Goal: Find specific page/section: Find specific page/section

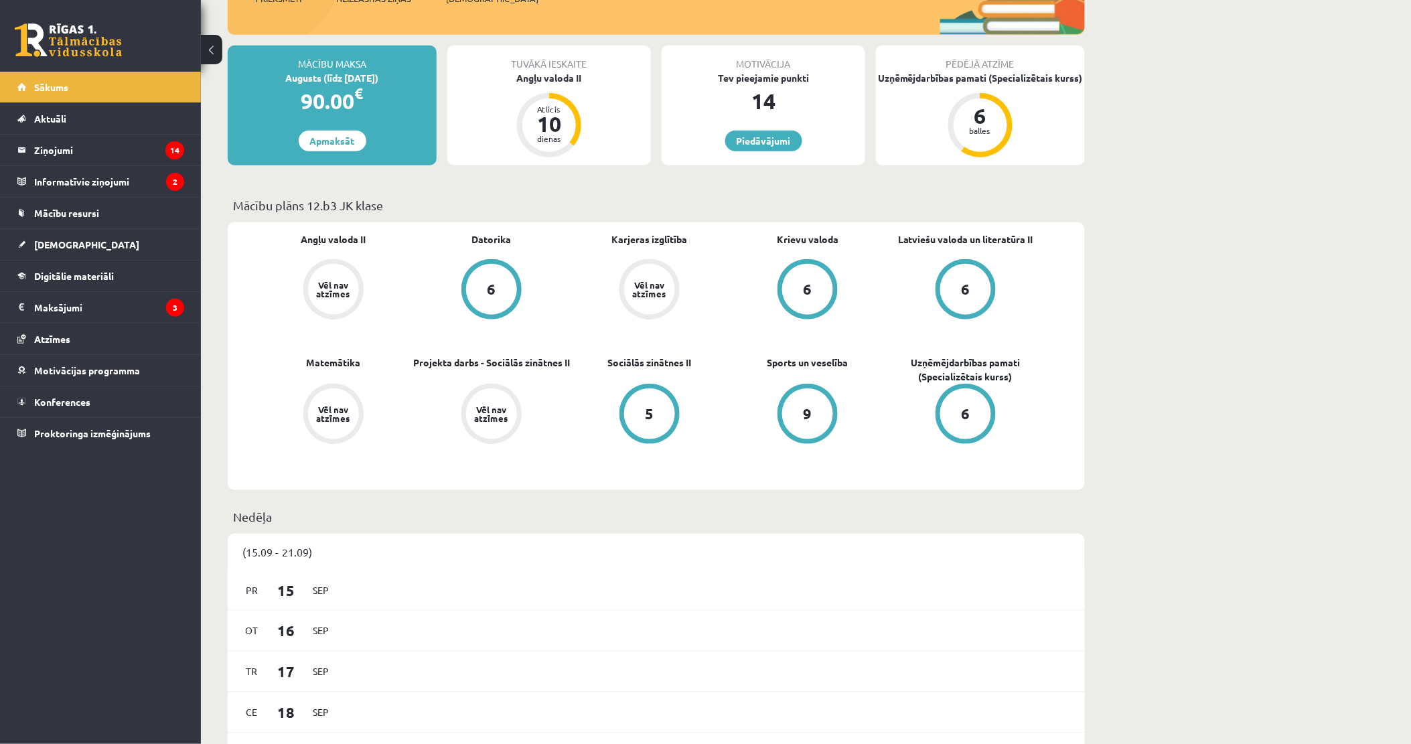
scroll to position [297, 0]
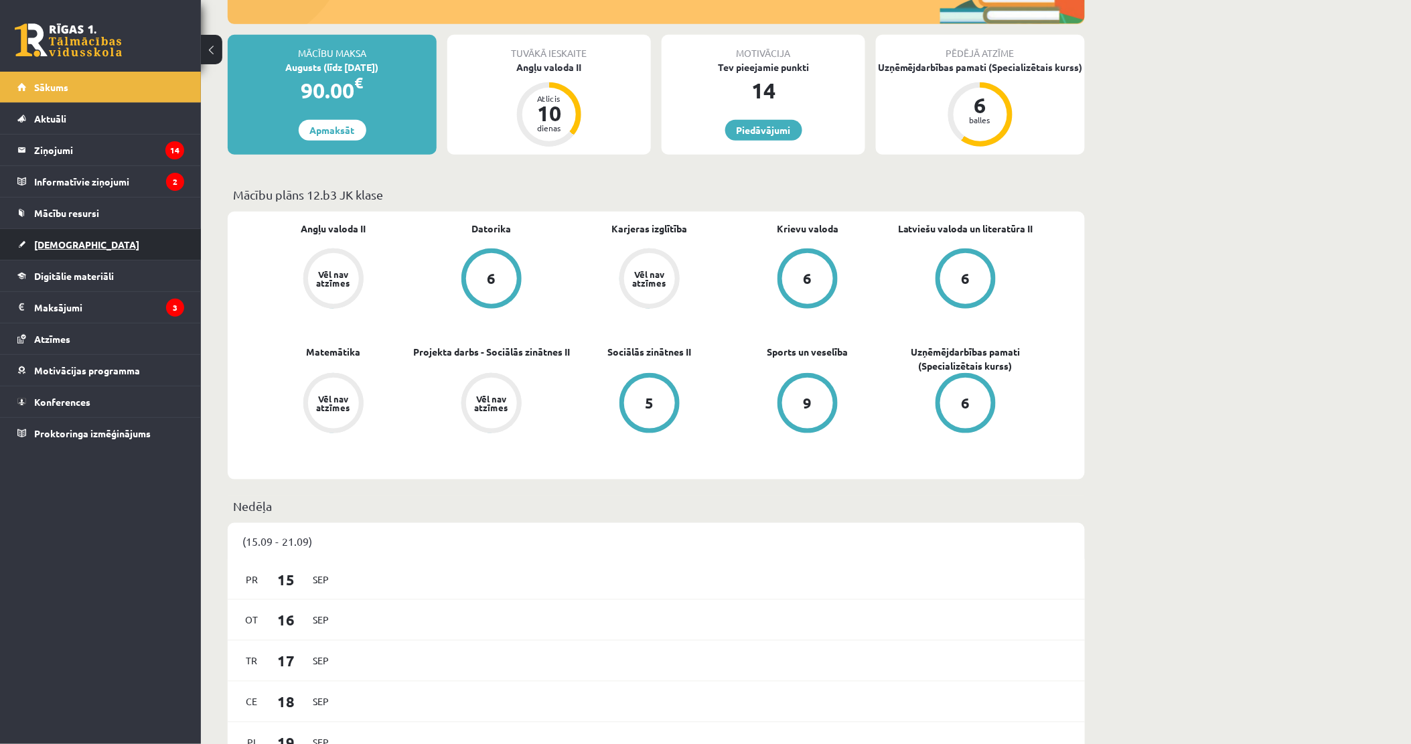
click at [50, 238] on link "[DEMOGRAPHIC_DATA]" at bounding box center [100, 244] width 167 height 31
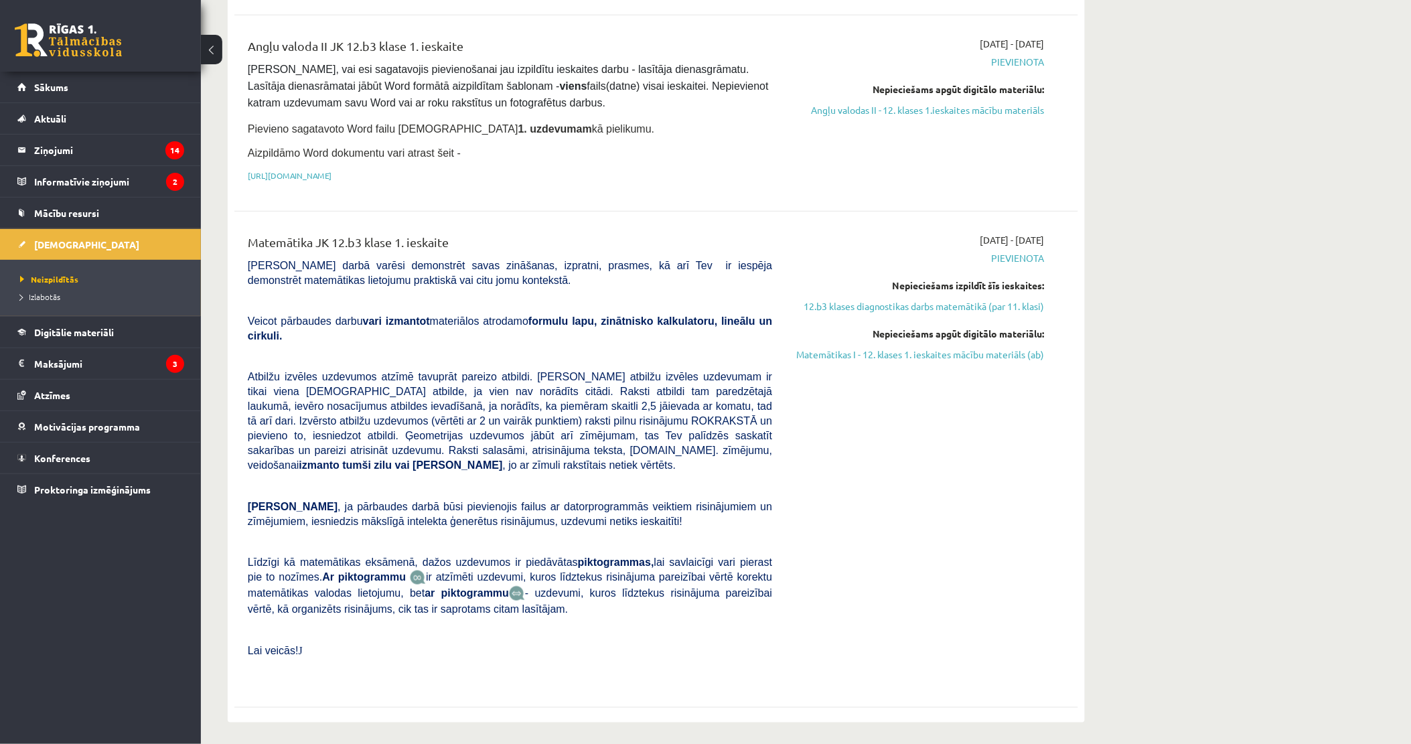
scroll to position [372, 0]
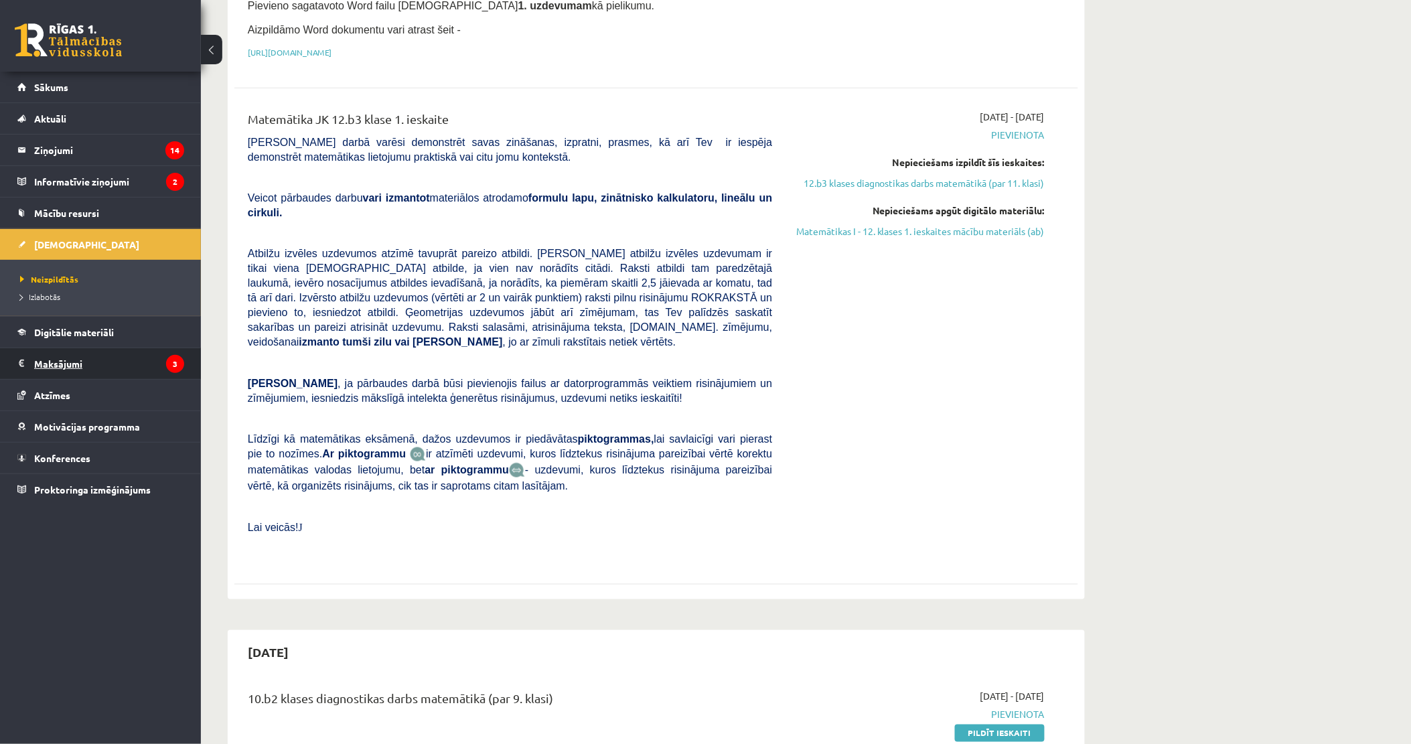
click at [58, 358] on legend "Maksājumi 3" at bounding box center [109, 363] width 150 height 31
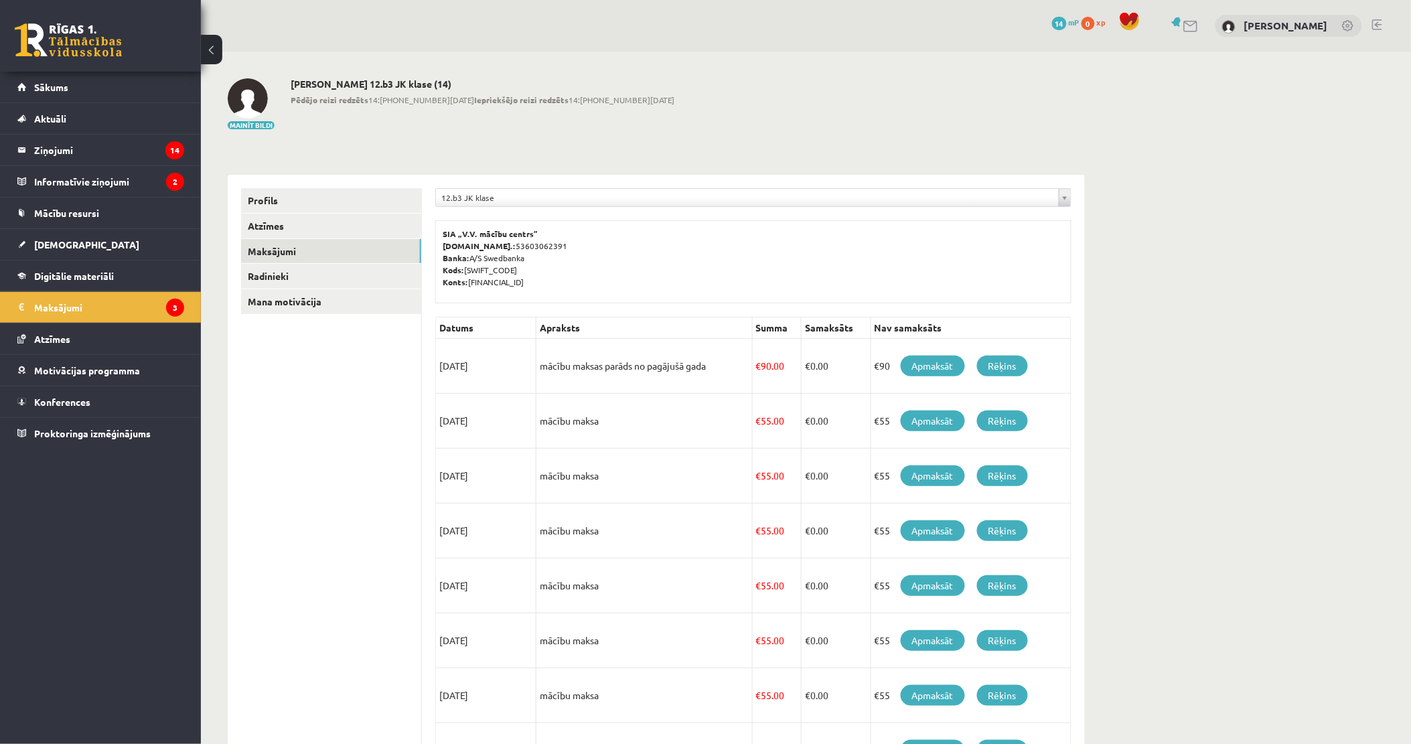
drag, startPoint x: 307, startPoint y: 525, endPoint x: 300, endPoint y: 520, distance: 7.8
drag, startPoint x: 300, startPoint y: 520, endPoint x: 244, endPoint y: 442, distance: 96.5
click at [244, 442] on ul "Profils Atzīmes Maksājumi [GEOGRAPHIC_DATA] Mana motivācija" at bounding box center [331, 593] width 181 height 810
click at [51, 249] on span "[DEMOGRAPHIC_DATA]" at bounding box center [86, 244] width 105 height 12
